Goal: Transaction & Acquisition: Purchase product/service

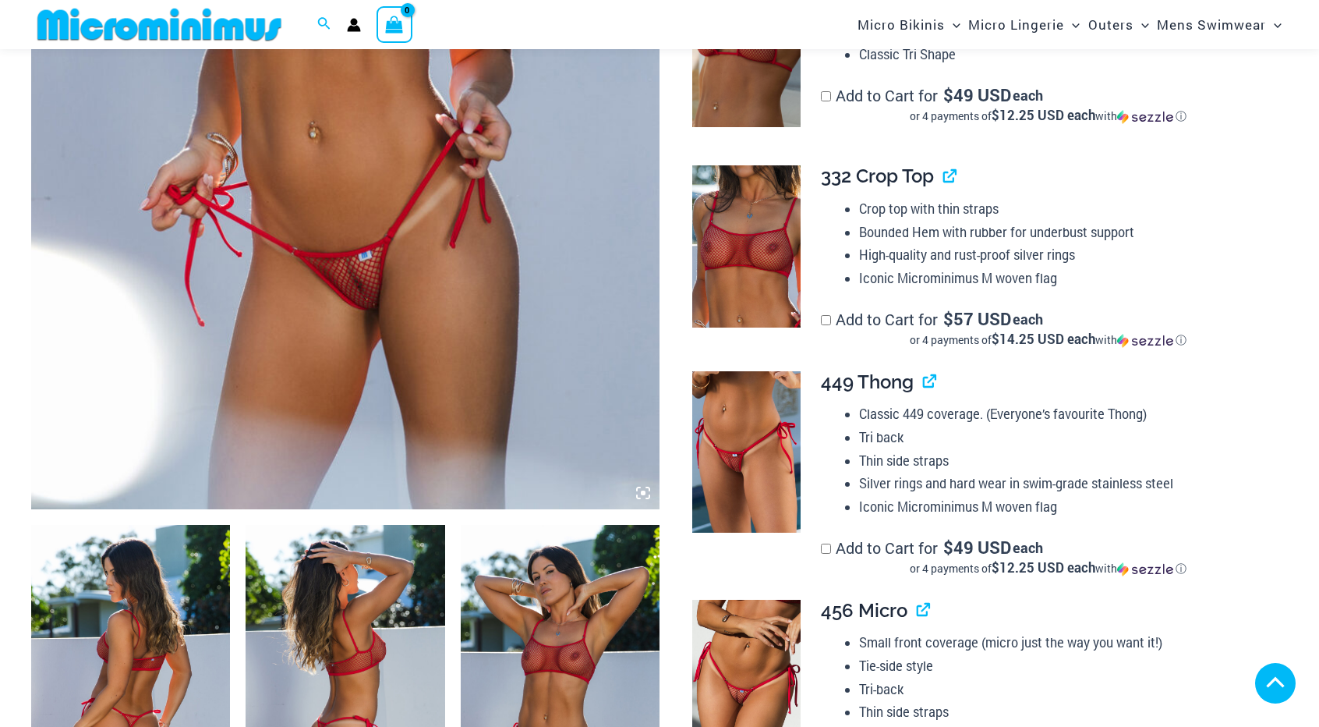
scroll to position [575, 0]
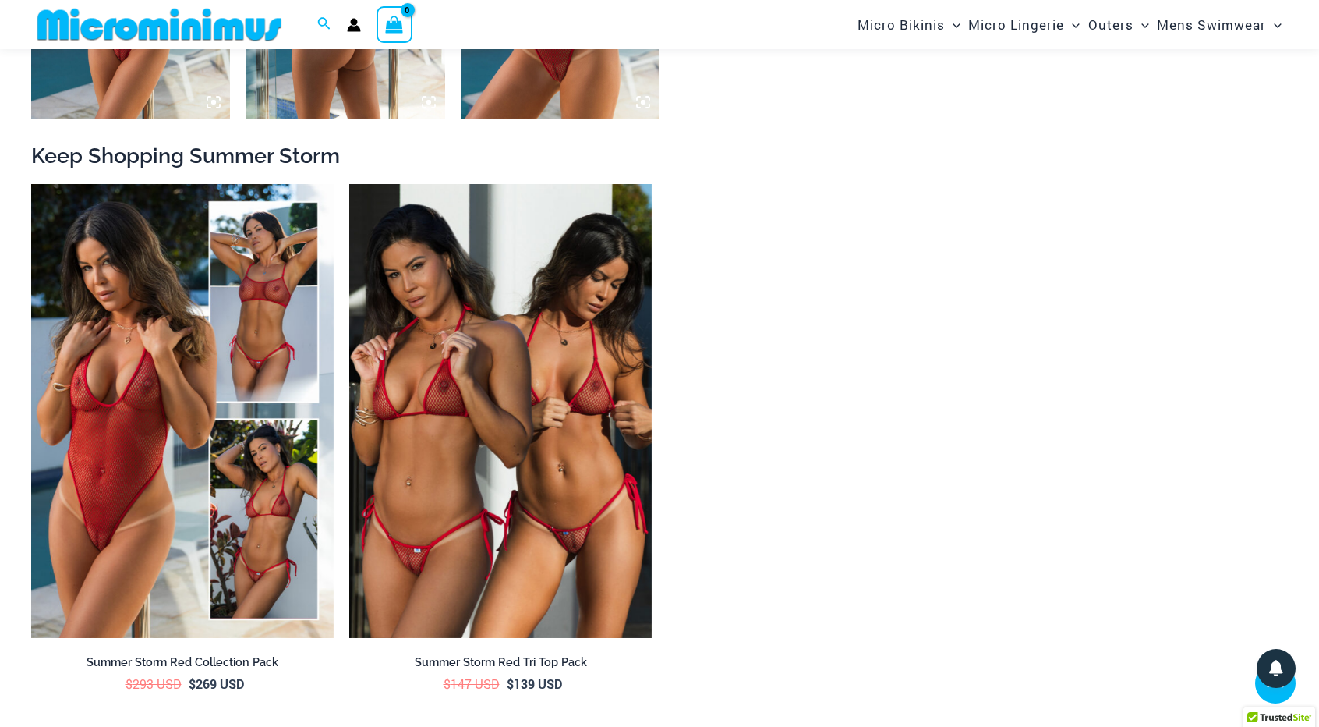
scroll to position [2554, 0]
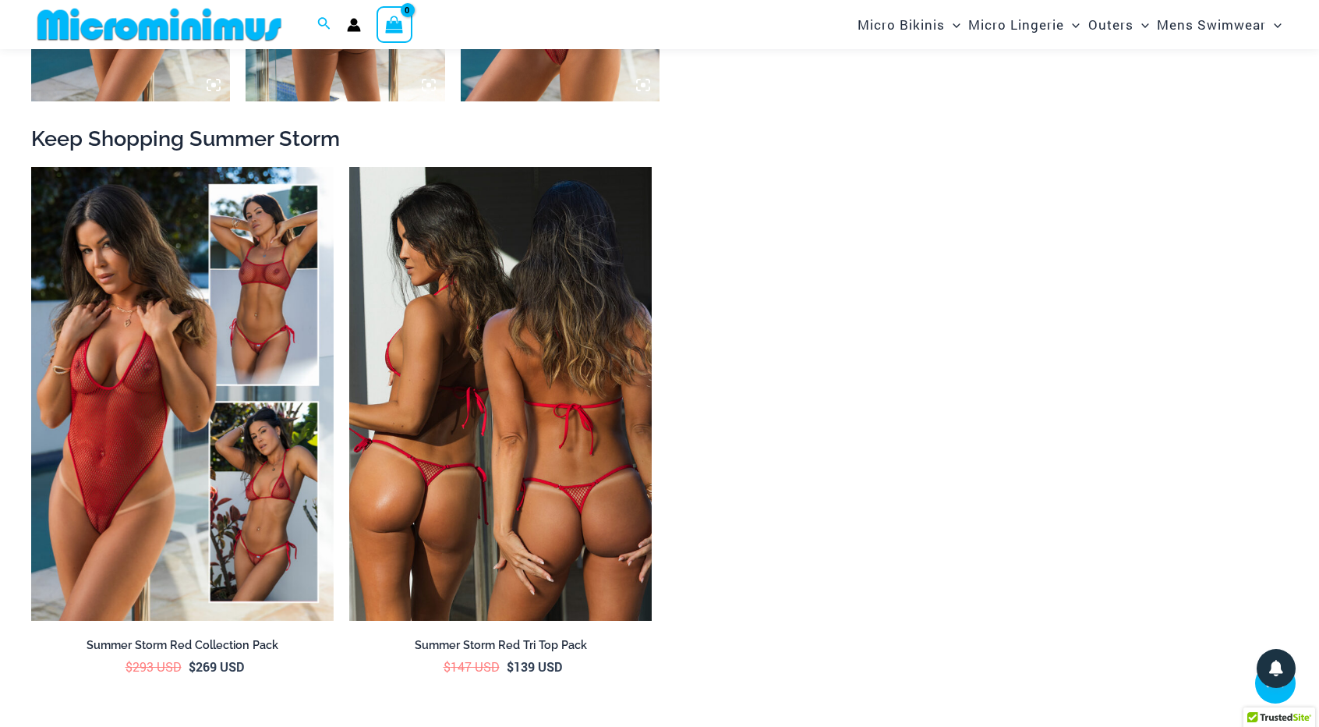
click at [511, 437] on img at bounding box center [500, 394] width 303 height 454
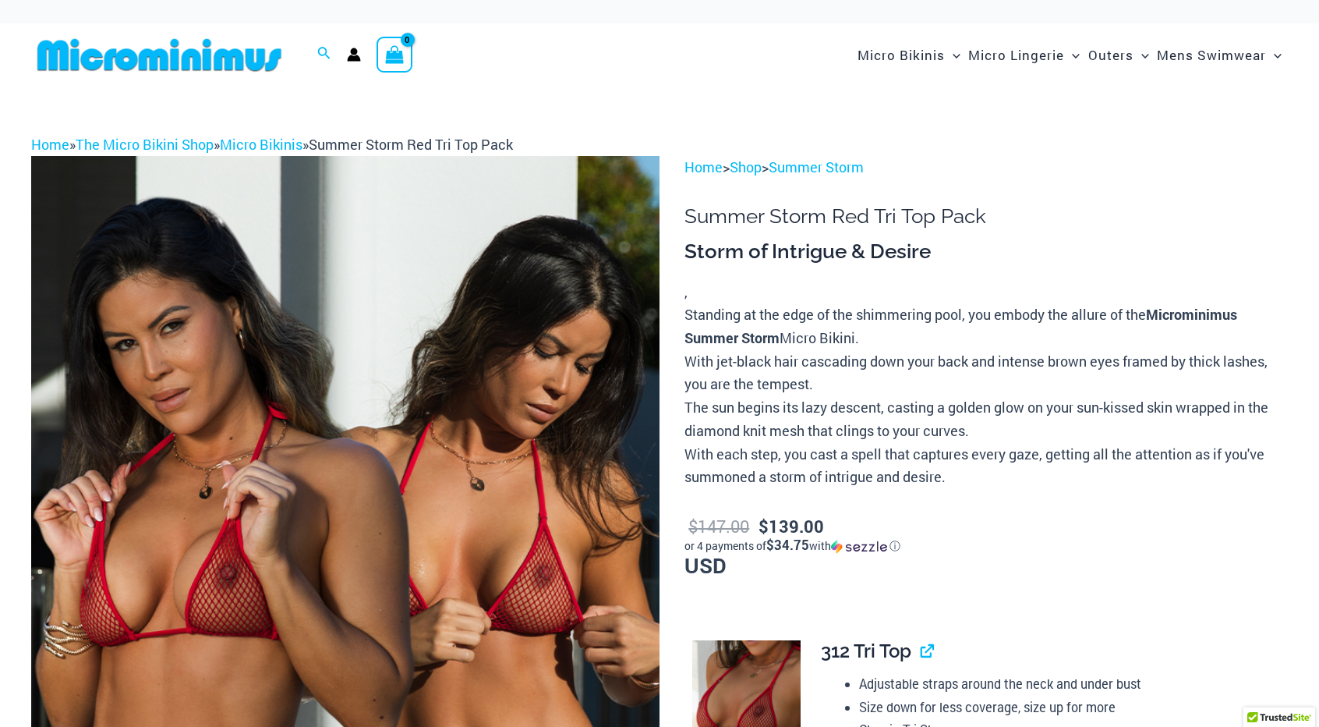
click at [511, 437] on img at bounding box center [345, 627] width 628 height 943
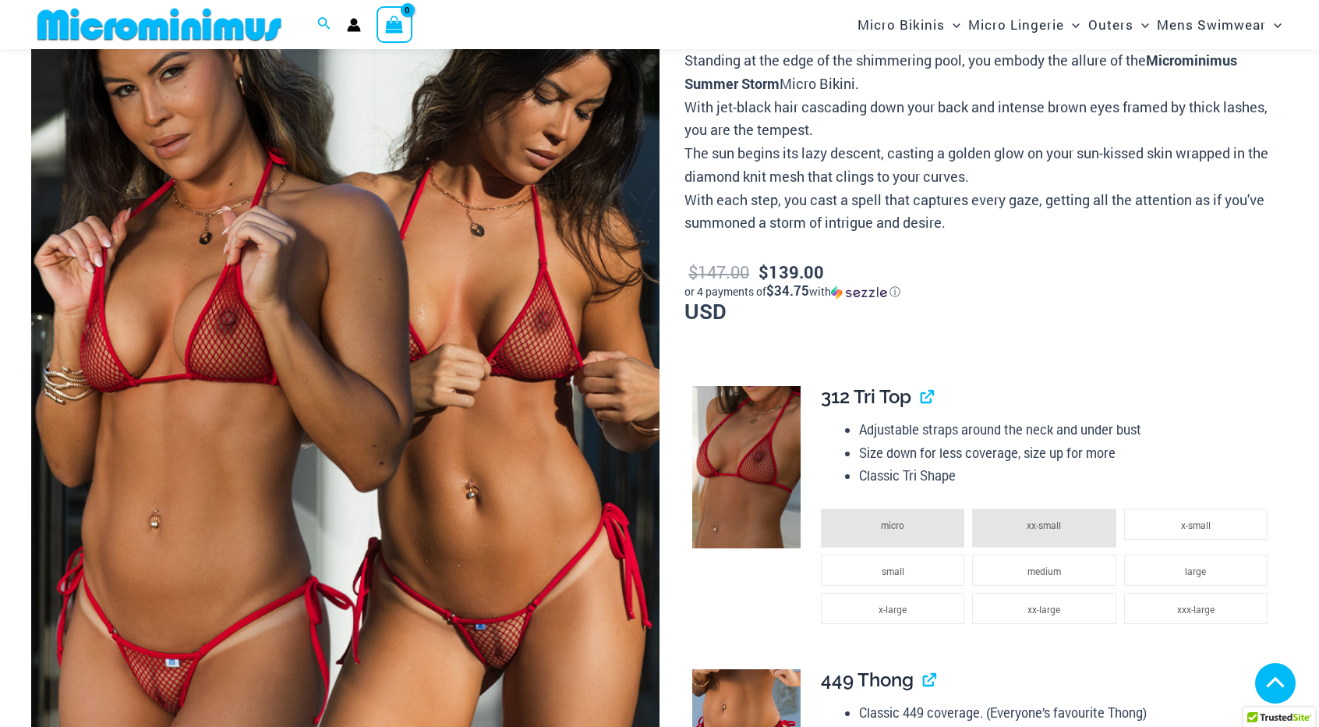
scroll to position [267, 0]
